Goal: Transaction & Acquisition: Purchase product/service

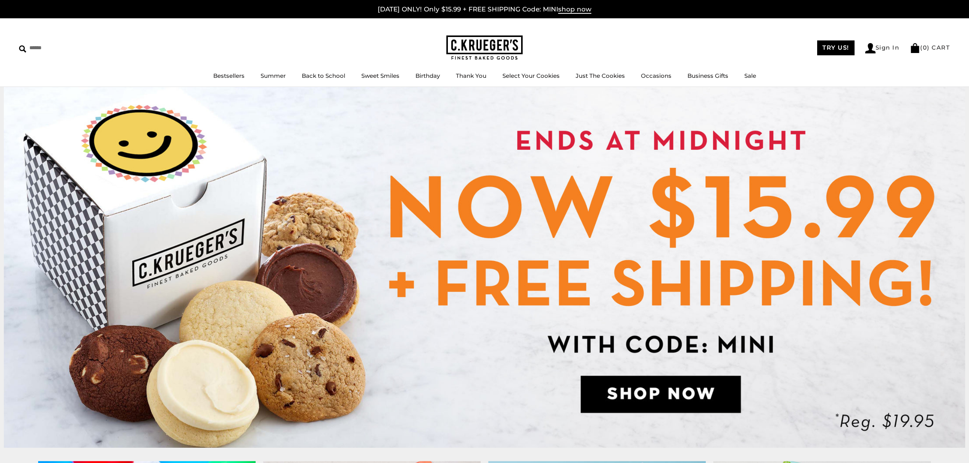
click at [498, 196] on img at bounding box center [485, 267] width 962 height 361
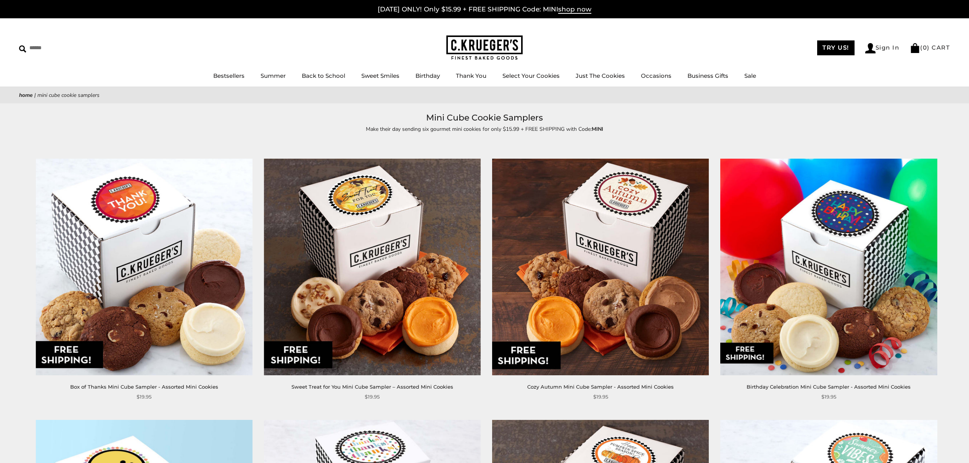
click at [462, 134] on div "Make their day sending six gourmet mini cookies for only $15.99 + FREE SHIPPING…" at bounding box center [484, 138] width 351 height 26
drag, startPoint x: 374, startPoint y: 132, endPoint x: 684, endPoint y: 134, distance: 309.8
click at [684, 134] on div "Make their day sending six gourmet mini cookies for only $15.99 + FREE SHIPPING…" at bounding box center [484, 138] width 969 height 26
click at [685, 141] on div "Make their day sending six gourmet mini cookies for only $15.99 + FREE SHIPPING…" at bounding box center [484, 138] width 969 height 26
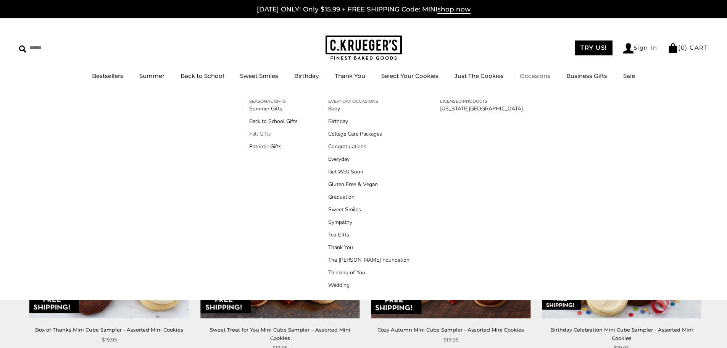
click at [253, 135] on link "Fall Gifts" at bounding box center [273, 134] width 48 height 8
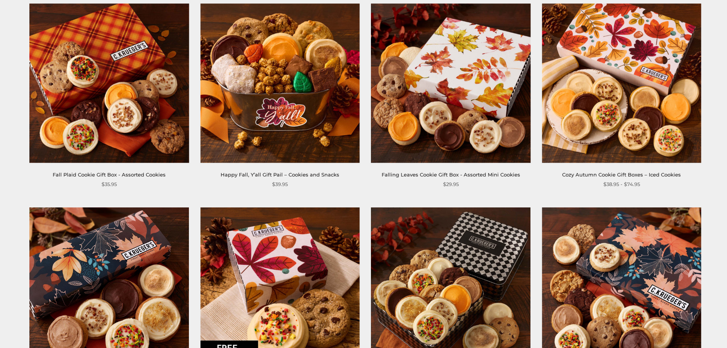
scroll to position [382, 0]
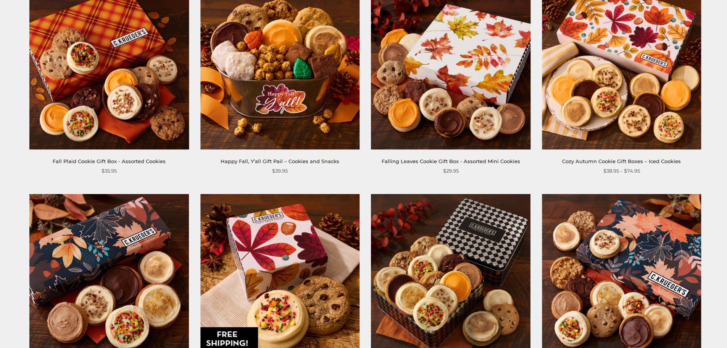
click at [450, 128] on img at bounding box center [450, 69] width 159 height 159
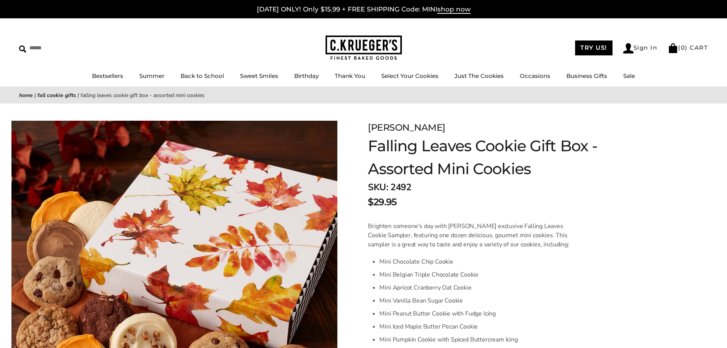
click at [464, 197] on div "$29.95" at bounding box center [489, 202] width 243 height 14
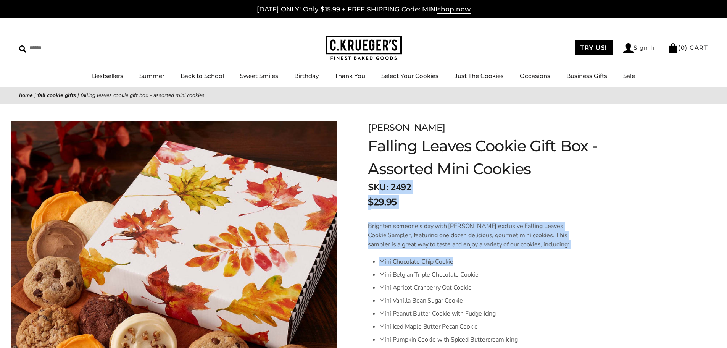
drag, startPoint x: 377, startPoint y: 183, endPoint x: 553, endPoint y: 262, distance: 192.8
click at [493, 202] on div "$29.95" at bounding box center [489, 202] width 243 height 14
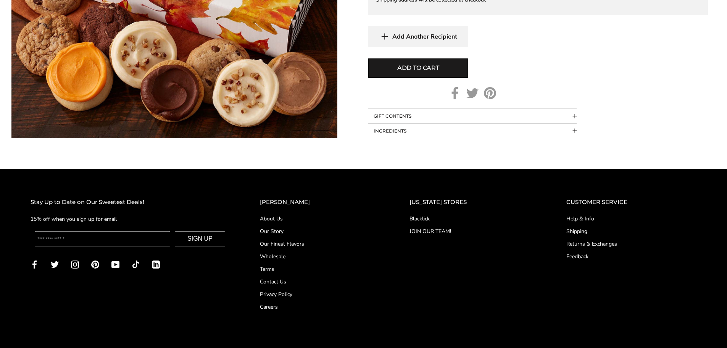
scroll to position [516, 0]
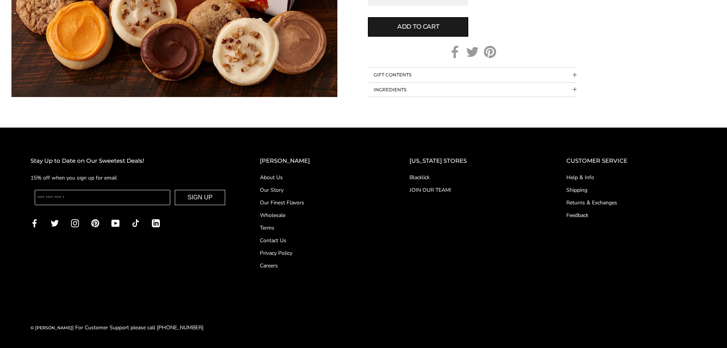
click at [295, 196] on ul "About Us Our Story Our Finest Flavors Wholesale Terms Contact Us Privacy Policy…" at bounding box center [319, 221] width 119 height 96
click at [295, 201] on link "Our Finest Flavors" at bounding box center [319, 202] width 119 height 8
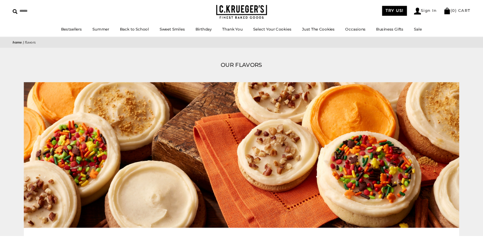
scroll to position [38, 0]
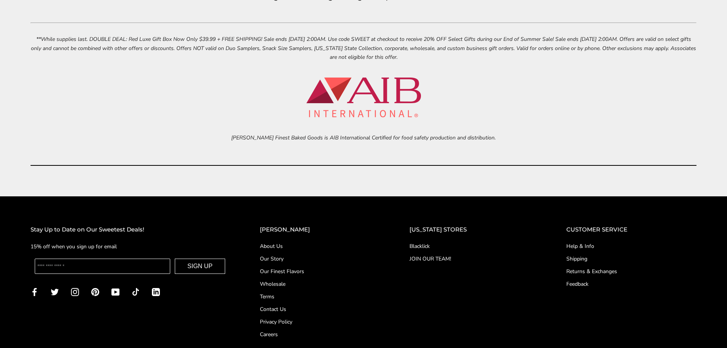
scroll to position [3572, 0]
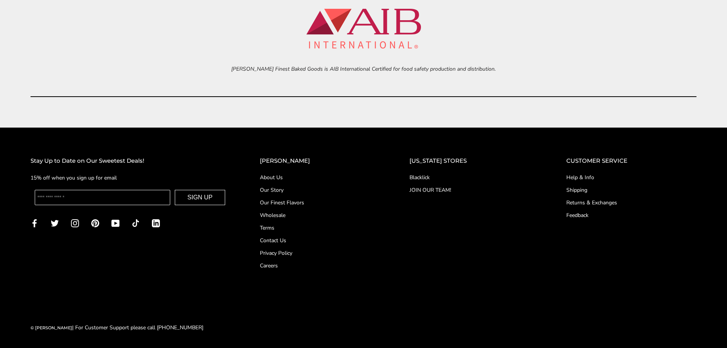
click at [308, 202] on link "Our Finest Flavors" at bounding box center [319, 202] width 119 height 8
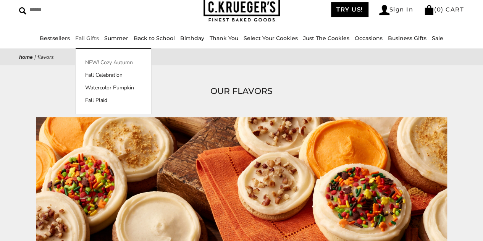
click at [111, 61] on link "NEW! Cozy Autumn" at bounding box center [114, 62] width 76 height 8
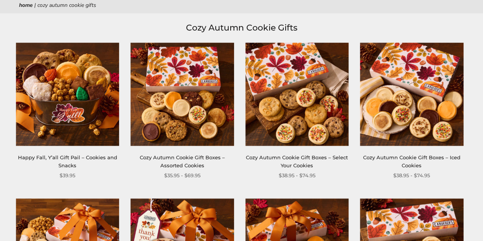
scroll to position [91, 0]
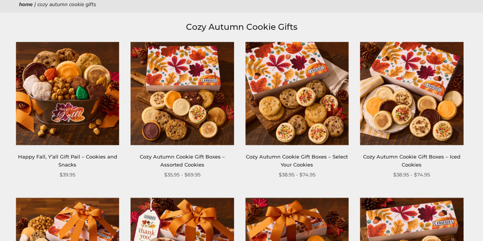
click at [85, 123] on img at bounding box center [67, 93] width 103 height 103
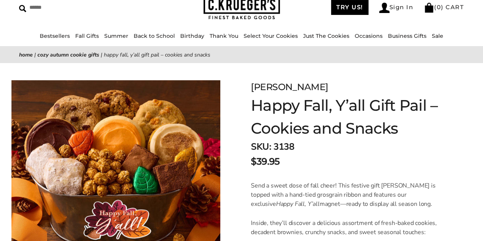
scroll to position [48, 0]
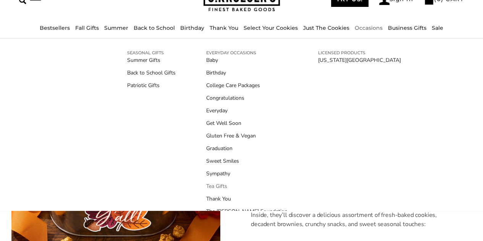
click at [209, 185] on link "Tea Gifts" at bounding box center [246, 186] width 81 height 8
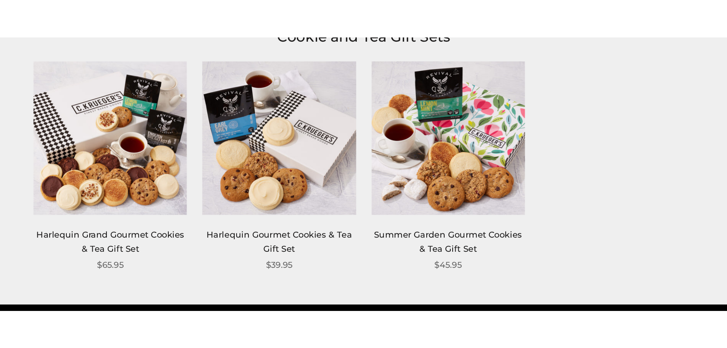
scroll to position [103, 0]
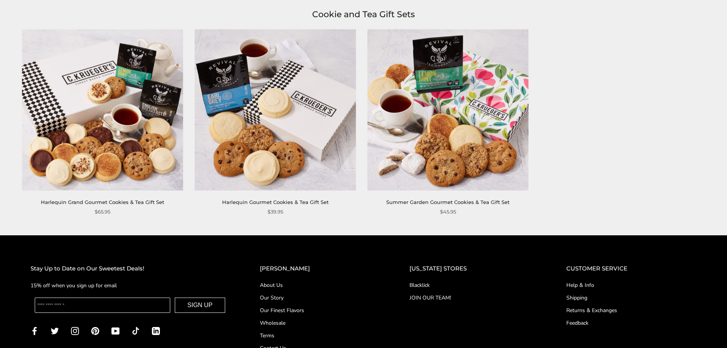
click at [482, 148] on div "**********" at bounding box center [356, 132] width 706 height 206
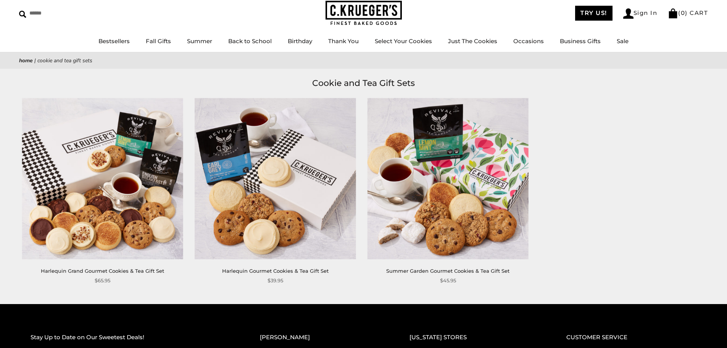
scroll to position [0, 0]
